Goal: Task Accomplishment & Management: Manage account settings

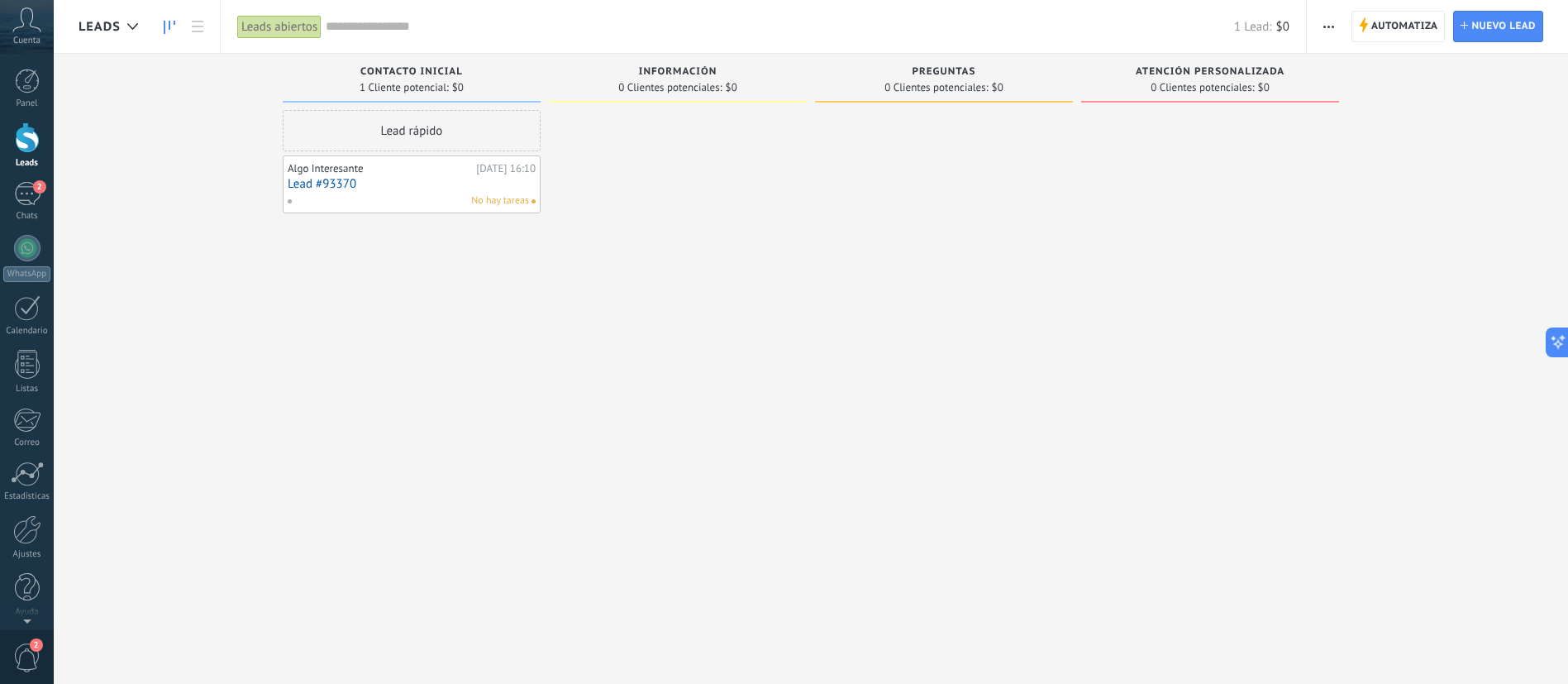
scroll to position [16, 0]
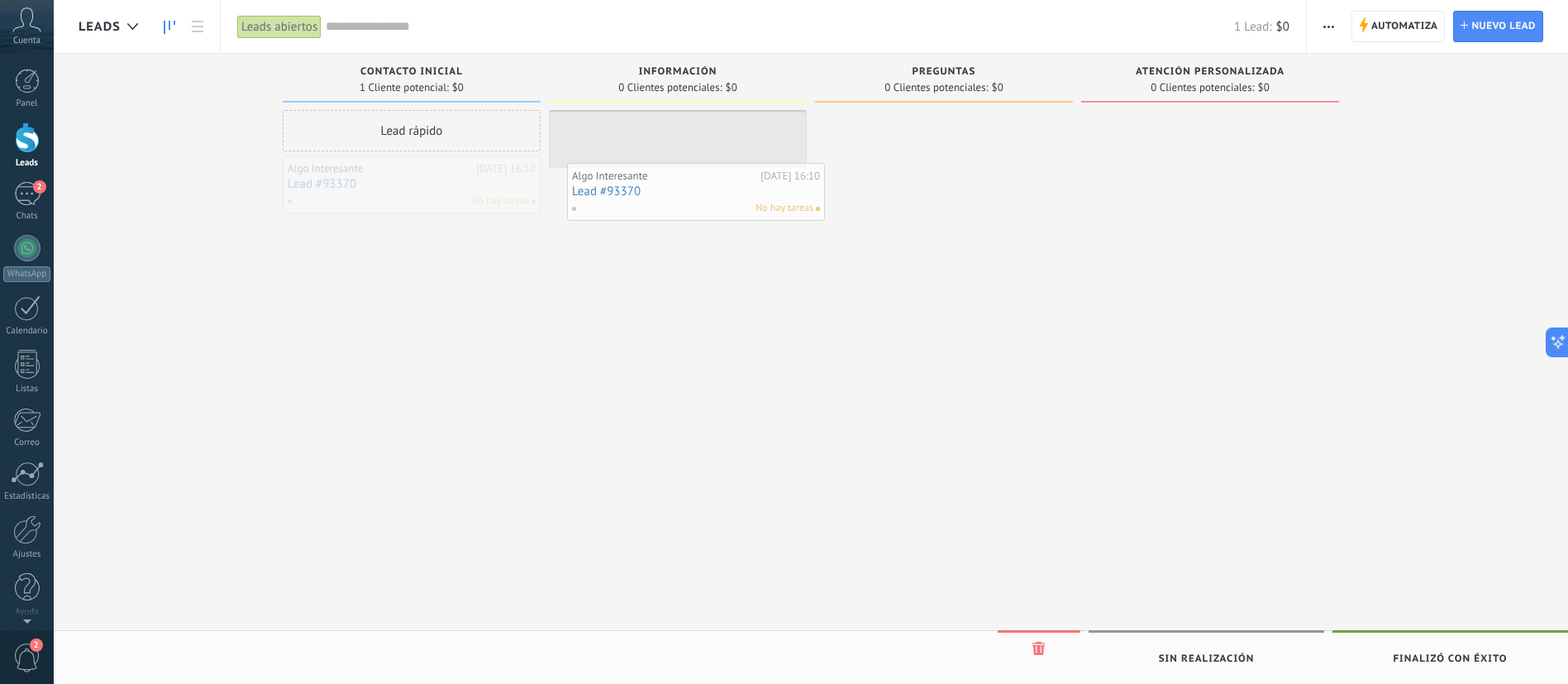
drag, startPoint x: 418, startPoint y: 175, endPoint x: 675, endPoint y: 165, distance: 257.2
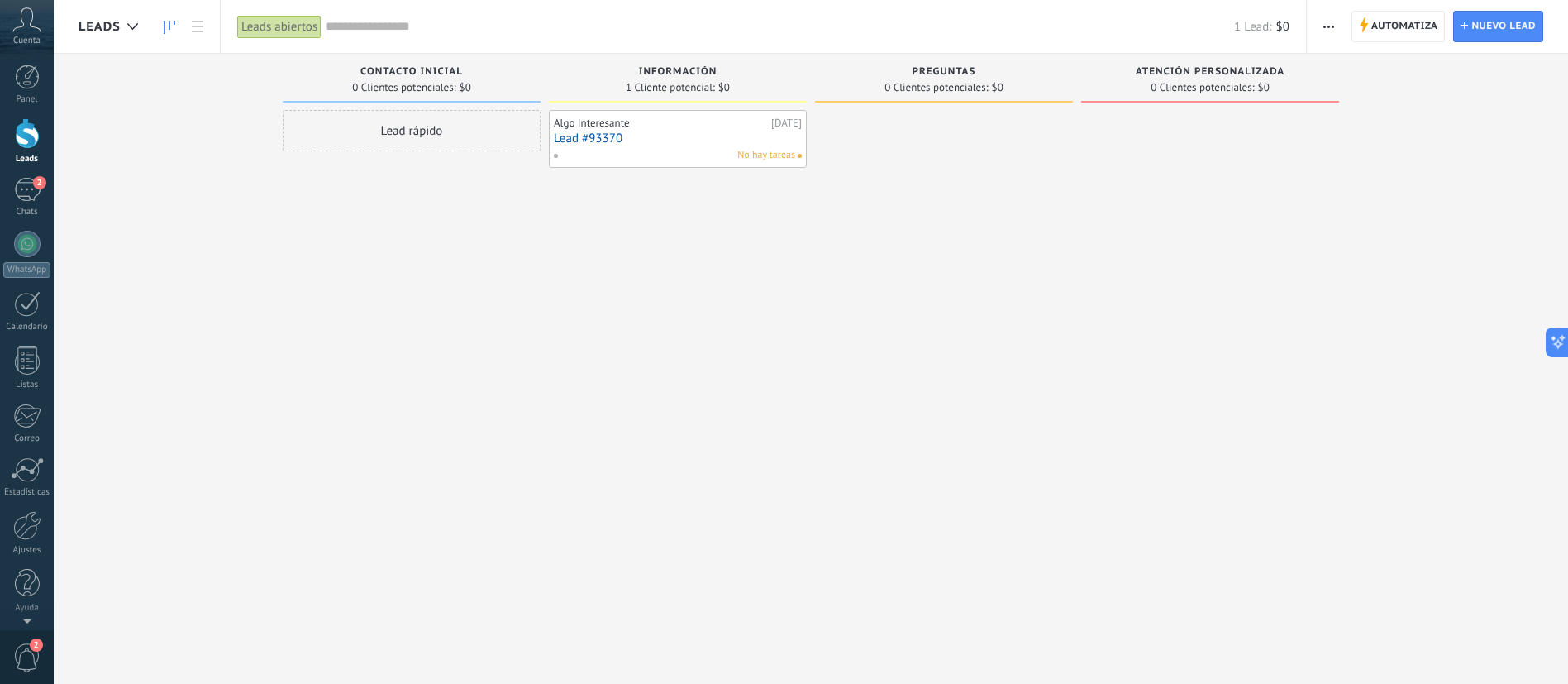
scroll to position [0, 0]
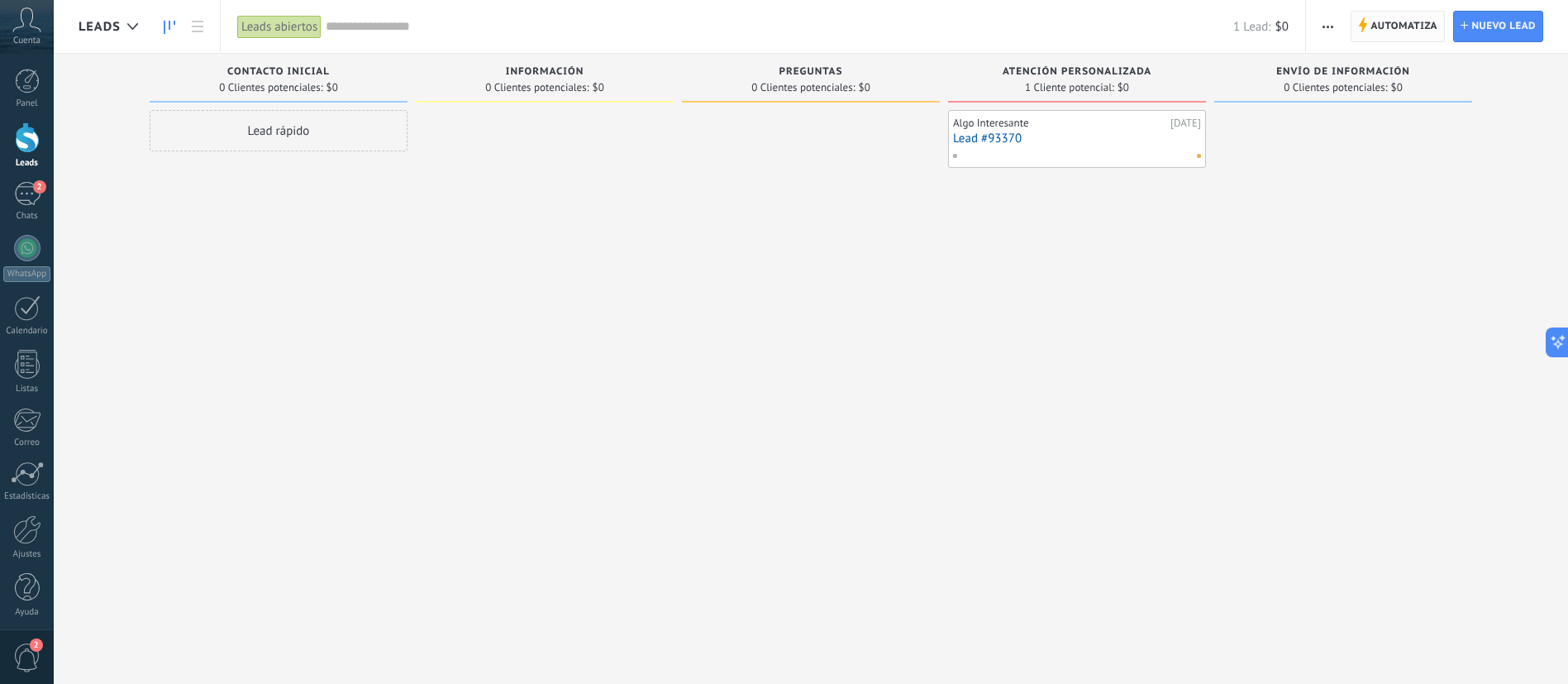
click at [1408, 22] on span "Automatiza" at bounding box center [1404, 26] width 67 height 30
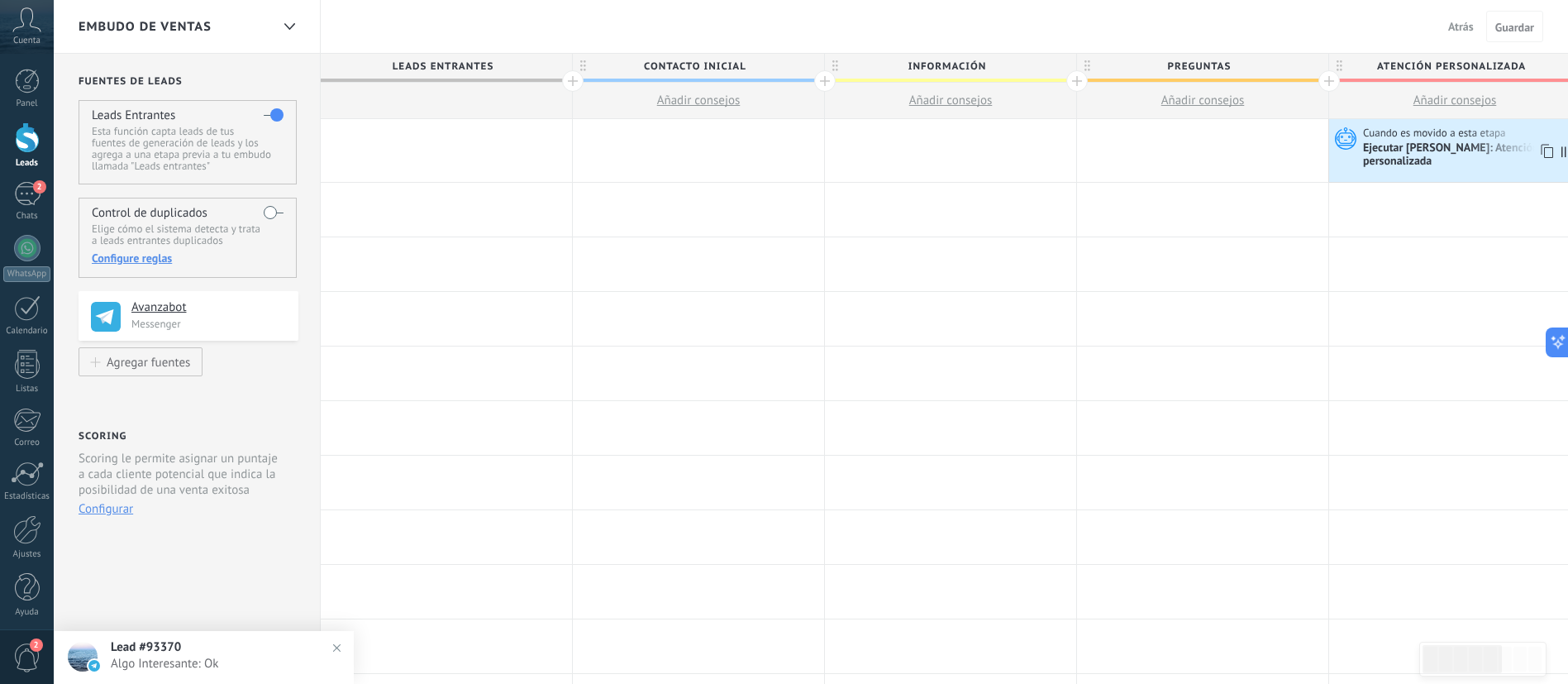
click at [1453, 129] on span "Cuando es movido a esta etapa" at bounding box center [1435, 133] width 146 height 15
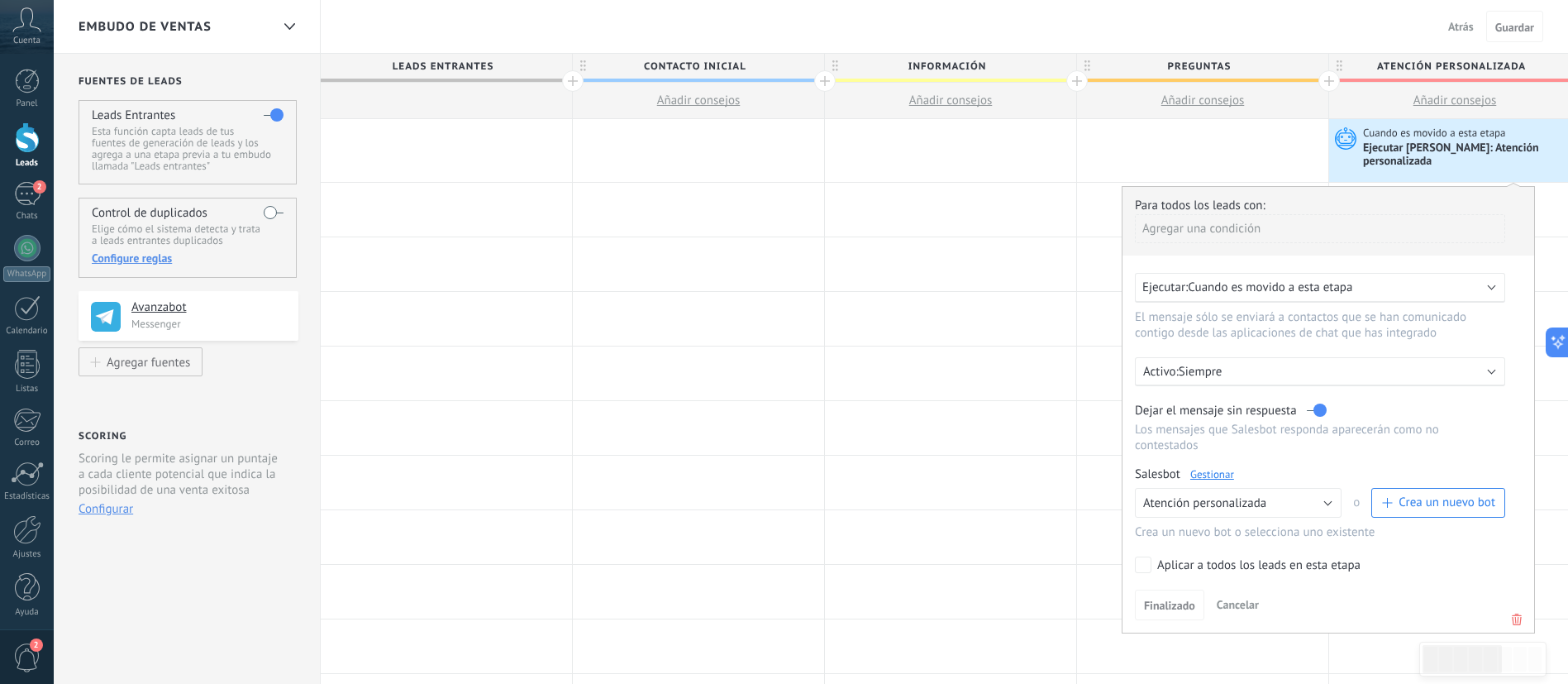
click at [1314, 474] on div "Salesbot Gestionar Ningún bot seleccionado Salesbot #2 Atención personalizada A…" at bounding box center [1327, 503] width 387 height 73
click at [1320, 488] on button "Atención personalizada" at bounding box center [1238, 503] width 207 height 30
click at [1320, 489] on li "Ningún bot seleccionado" at bounding box center [1233, 503] width 216 height 28
click at [1320, 488] on button "Ningún bot seleccionado" at bounding box center [1238, 503] width 207 height 30
click at [1247, 552] on span "Atención personalizada" at bounding box center [1230, 560] width 210 height 16
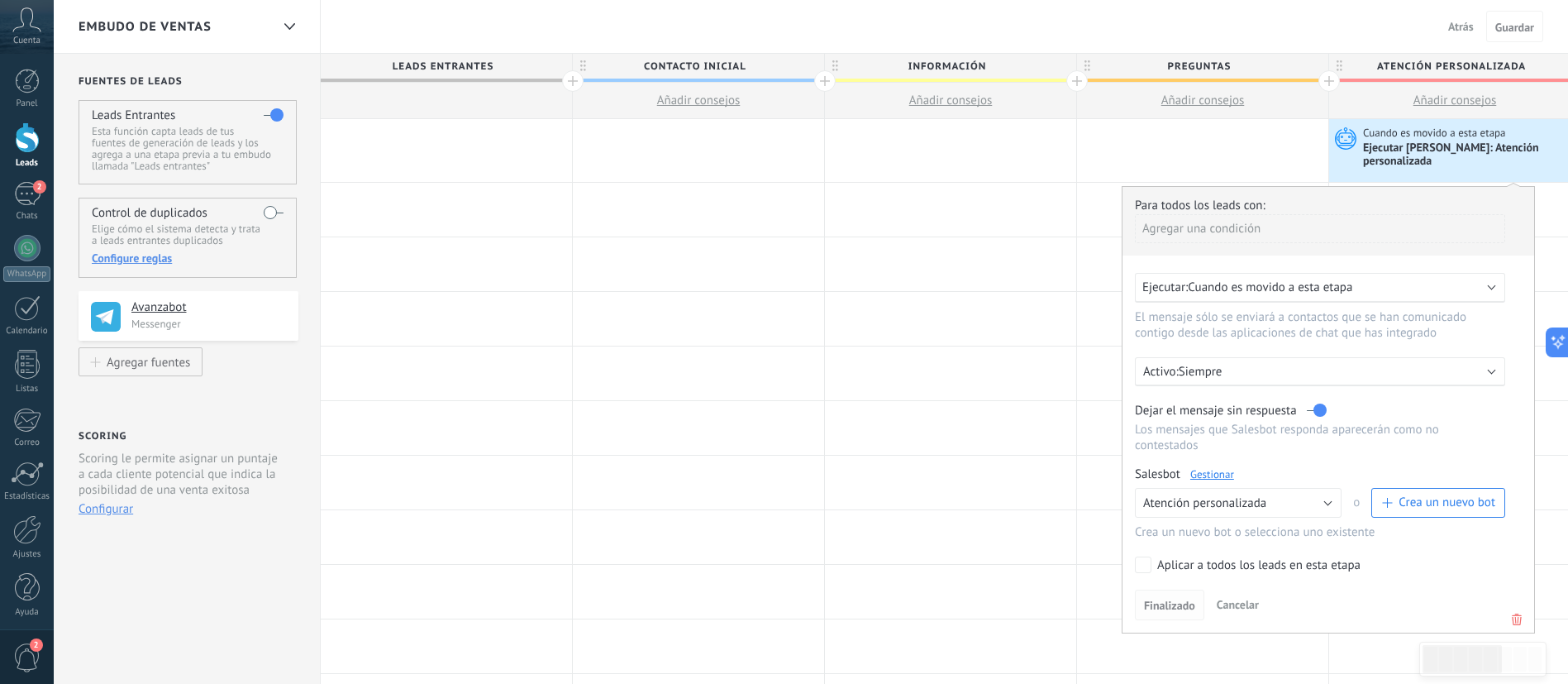
click at [1147, 590] on button "Finalizado" at bounding box center [1169, 606] width 70 height 31
click at [1155, 599] on span "Finalizado" at bounding box center [1169, 605] width 51 height 11
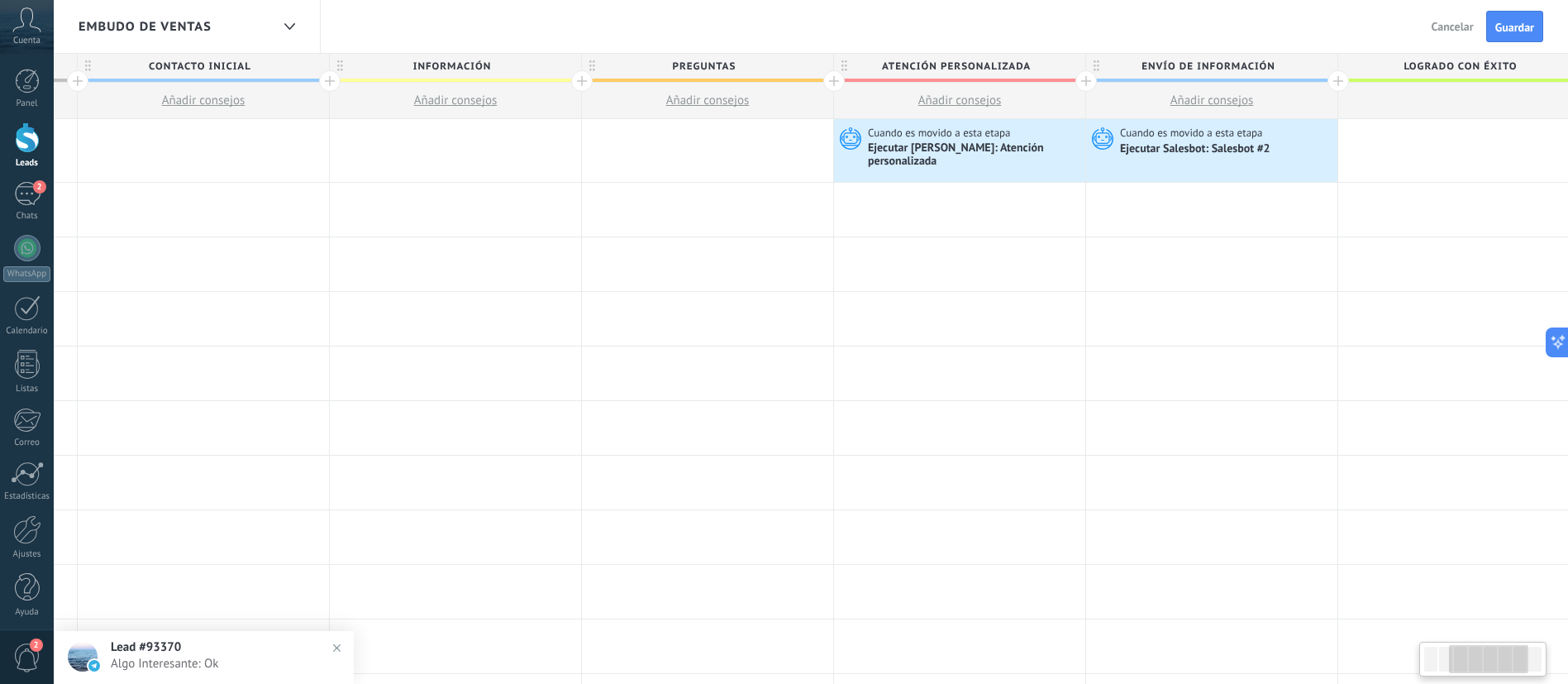
scroll to position [0, 497]
drag, startPoint x: 1523, startPoint y: 14, endPoint x: 1504, endPoint y: 22, distance: 20.6
click at [1523, 14] on button "Guardar" at bounding box center [1515, 26] width 57 height 31
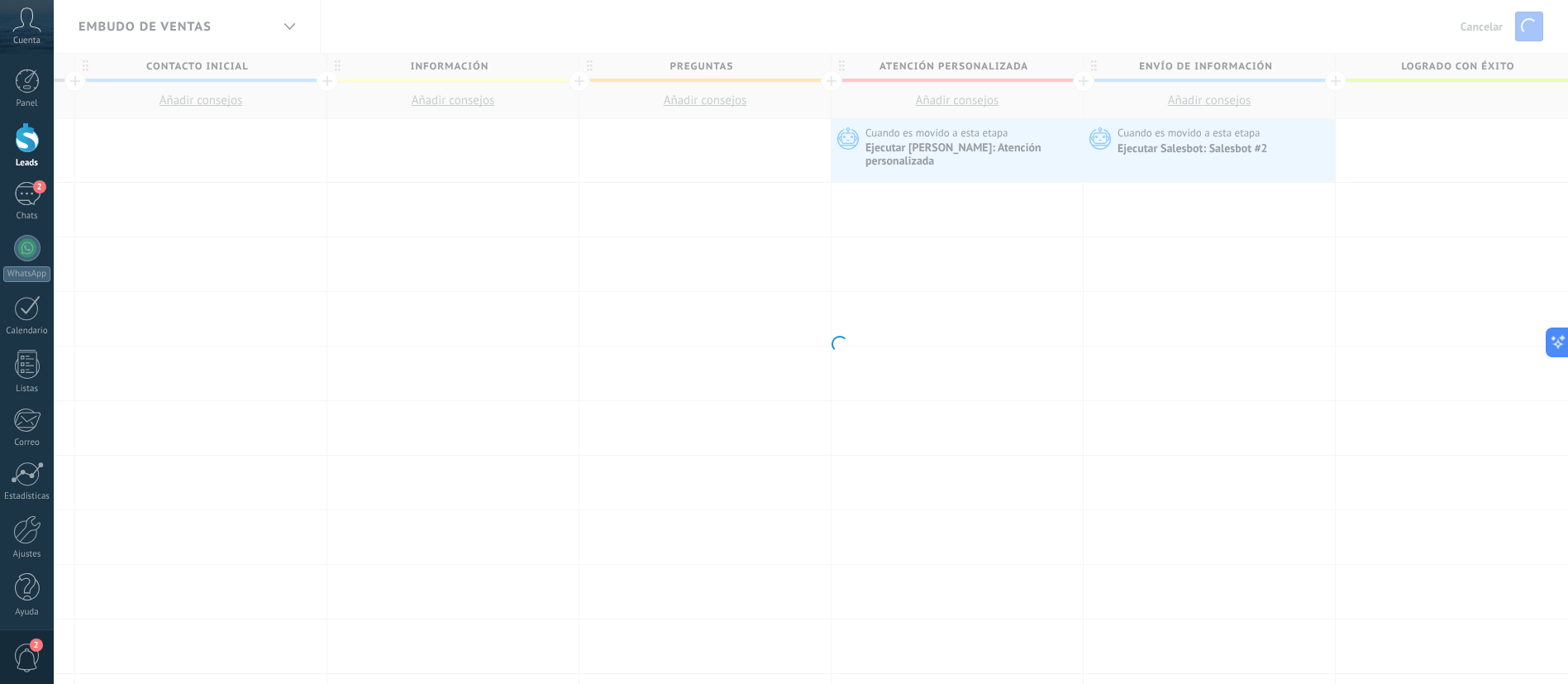
click at [1208, 154] on body ".abccls-1,.abccls-2{fill-rule:evenodd}.abccls-2{fill:#fff} .abfcls-1{fill:none}…" at bounding box center [784, 342] width 1568 height 684
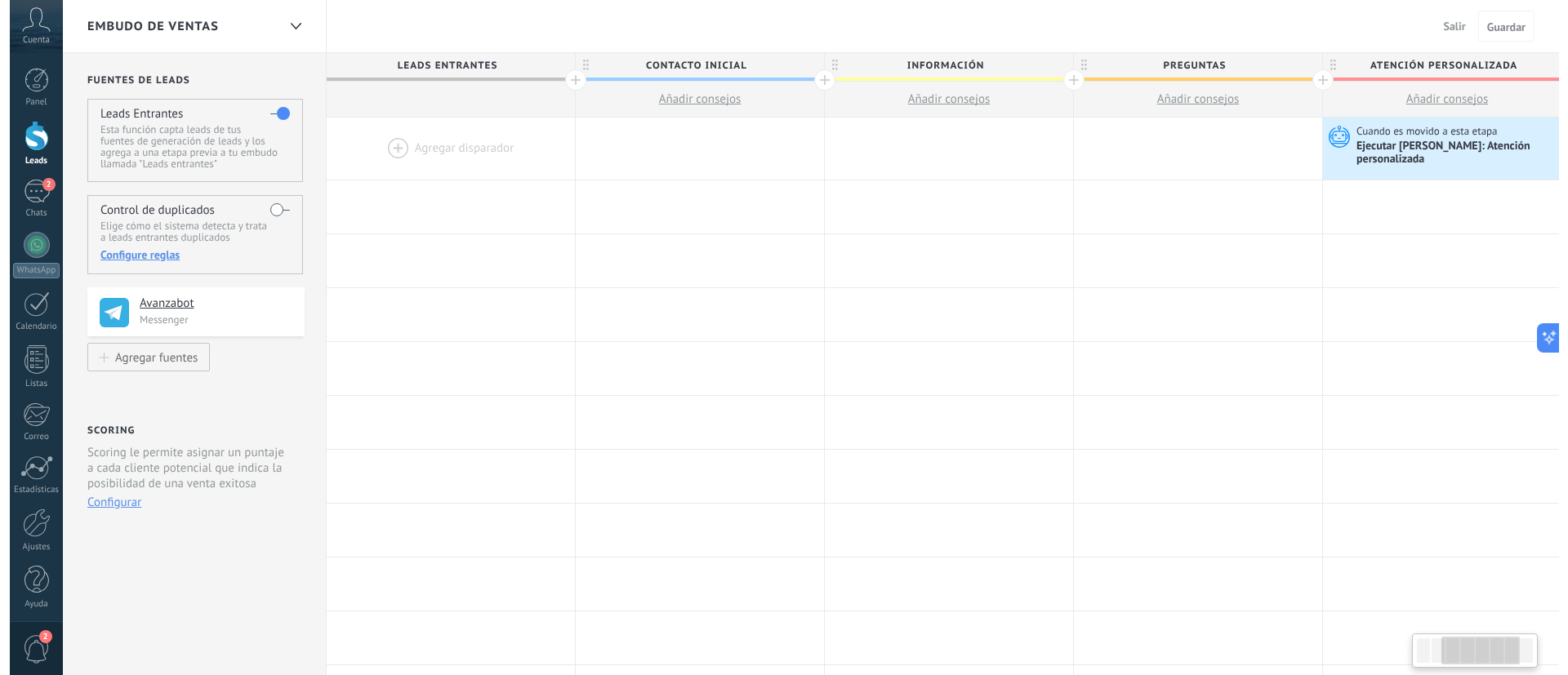
scroll to position [0, 491]
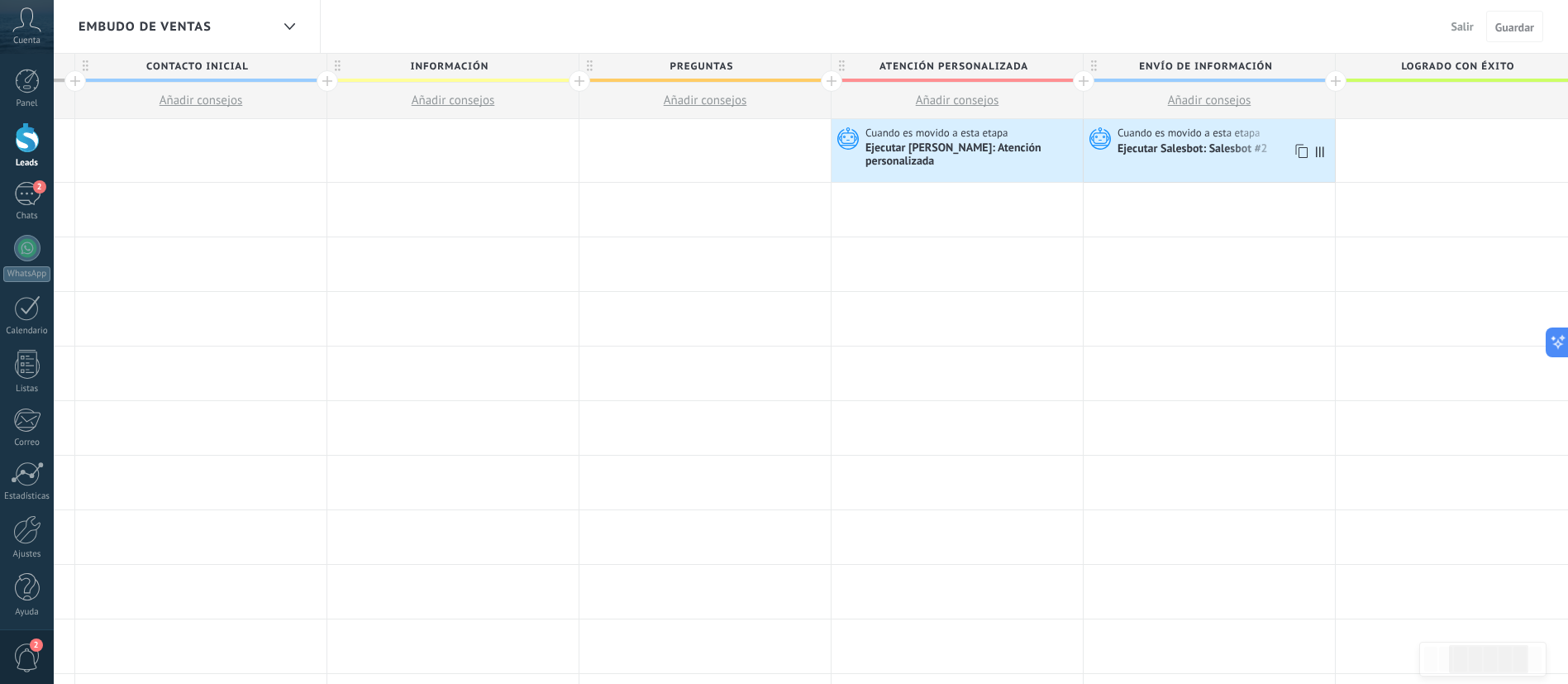
click at [1208, 154] on div "Ejecutar Salesbot: Salesbot #2" at bounding box center [1193, 149] width 153 height 15
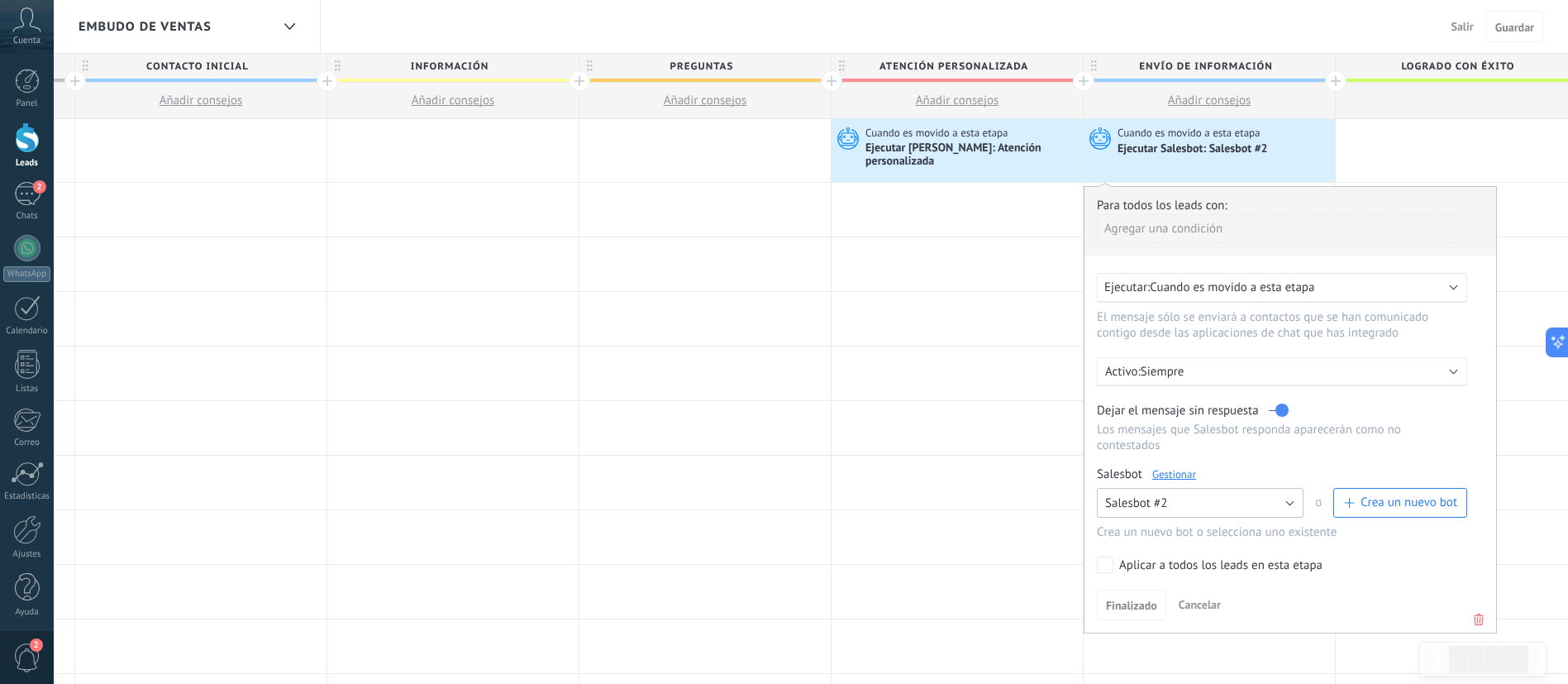
click at [1154, 495] on span "Salesbot #2" at bounding box center [1136, 503] width 62 height 16
click at [1154, 495] on span "Ningún bot seleccionado" at bounding box center [1192, 503] width 210 height 16
click at [1154, 495] on span "Ningún bot seleccionado" at bounding box center [1171, 503] width 131 height 16
click at [1149, 524] on span "Salesbot #2" at bounding box center [1192, 531] width 210 height 16
click at [1135, 590] on button "Finalizado" at bounding box center [1131, 606] width 70 height 31
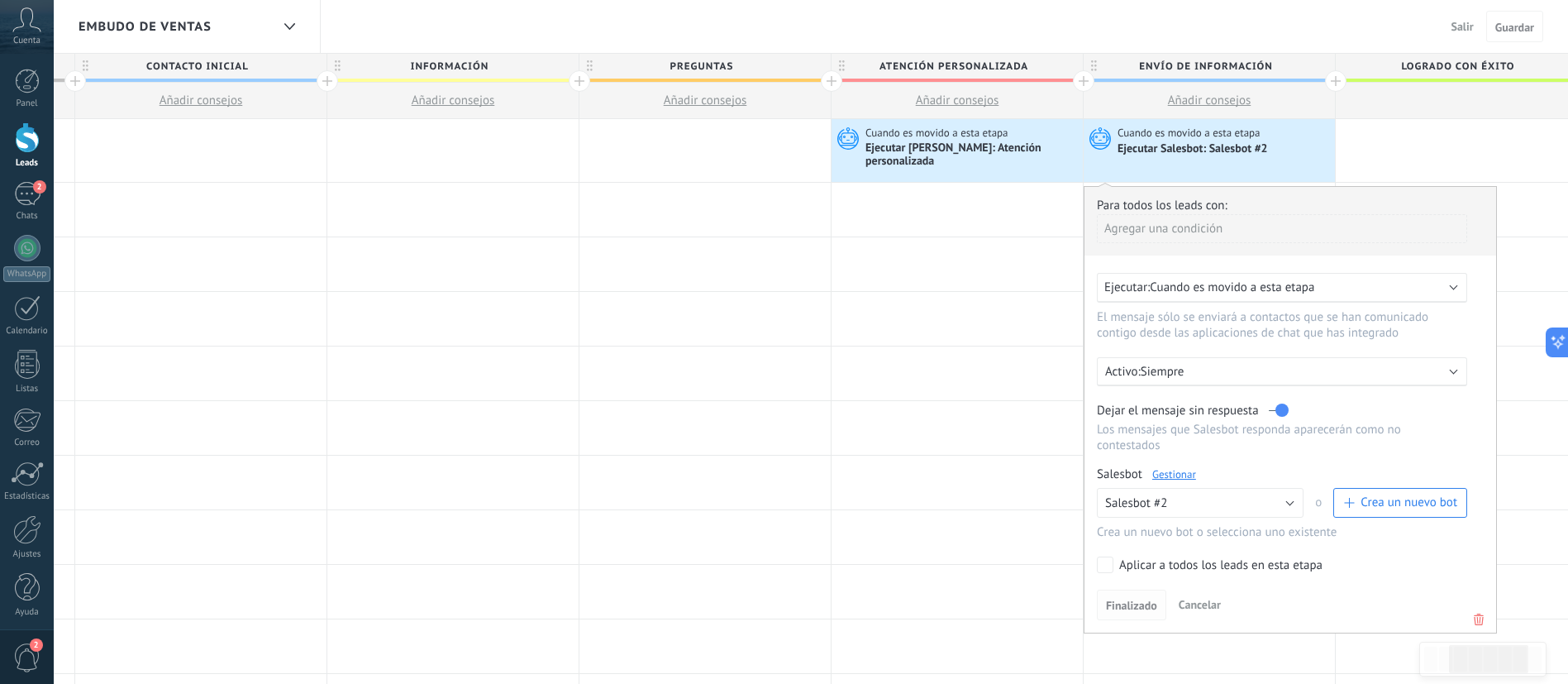
click at [1122, 599] on span "Finalizado" at bounding box center [1131, 605] width 51 height 11
click at [1115, 599] on span "Finalizado" at bounding box center [1131, 605] width 51 height 11
click at [680, 134] on div at bounding box center [704, 150] width 251 height 63
